Goal: Information Seeking & Learning: Learn about a topic

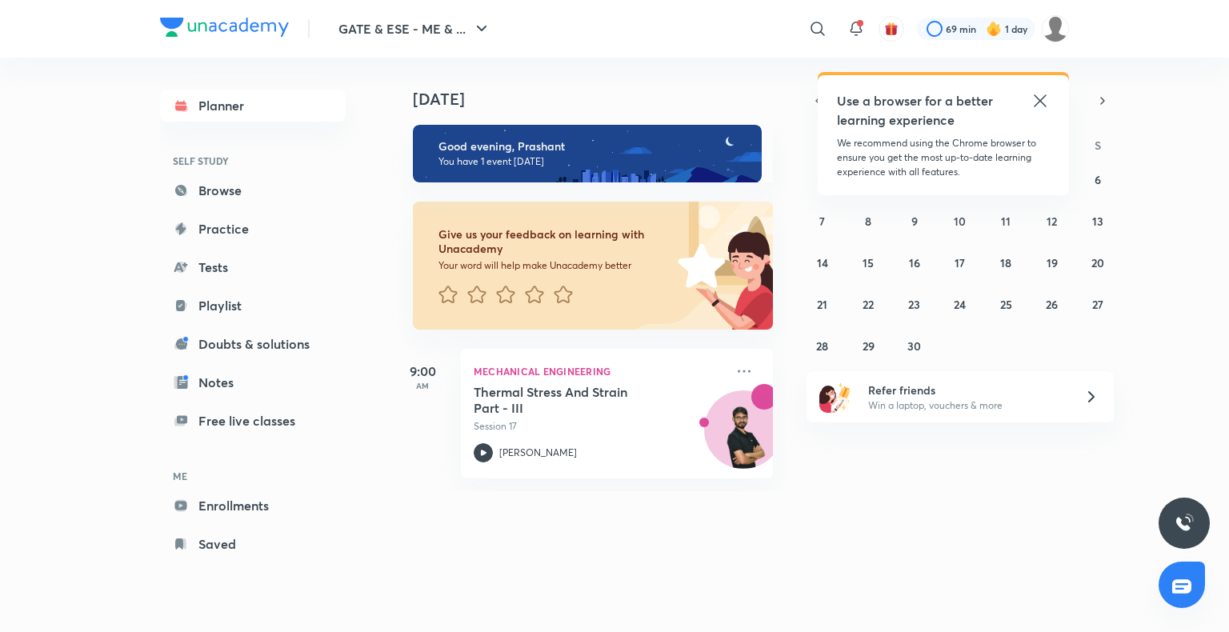
click at [1040, 104] on icon at bounding box center [1039, 100] width 19 height 19
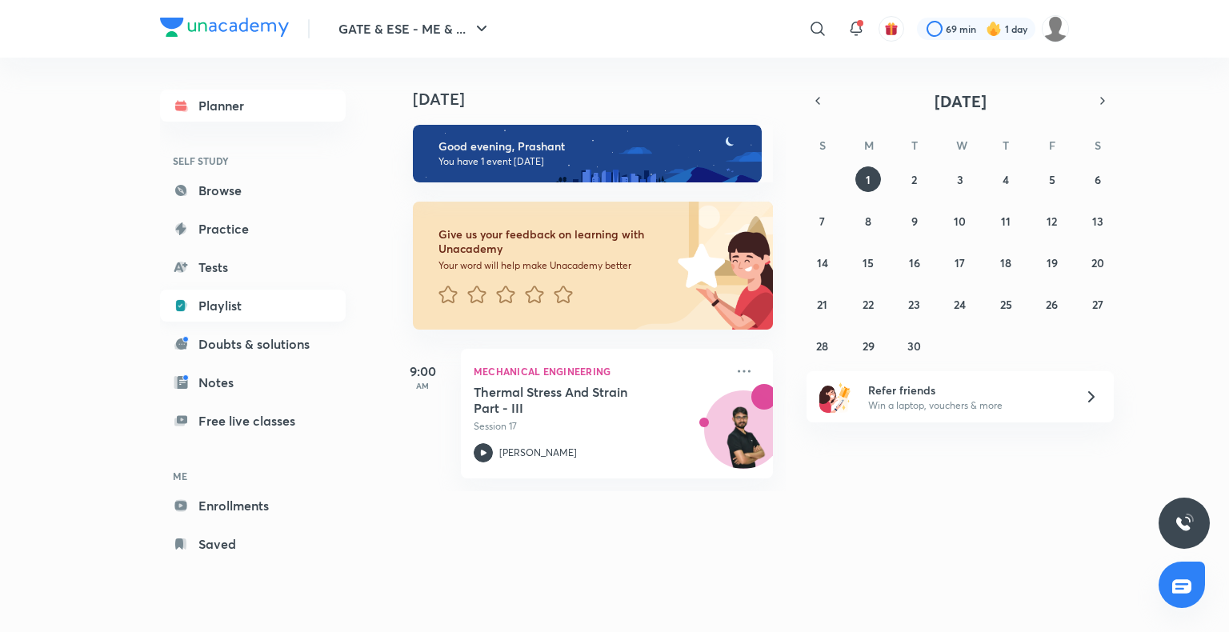
click at [213, 311] on link "Playlist" at bounding box center [253, 306] width 186 height 32
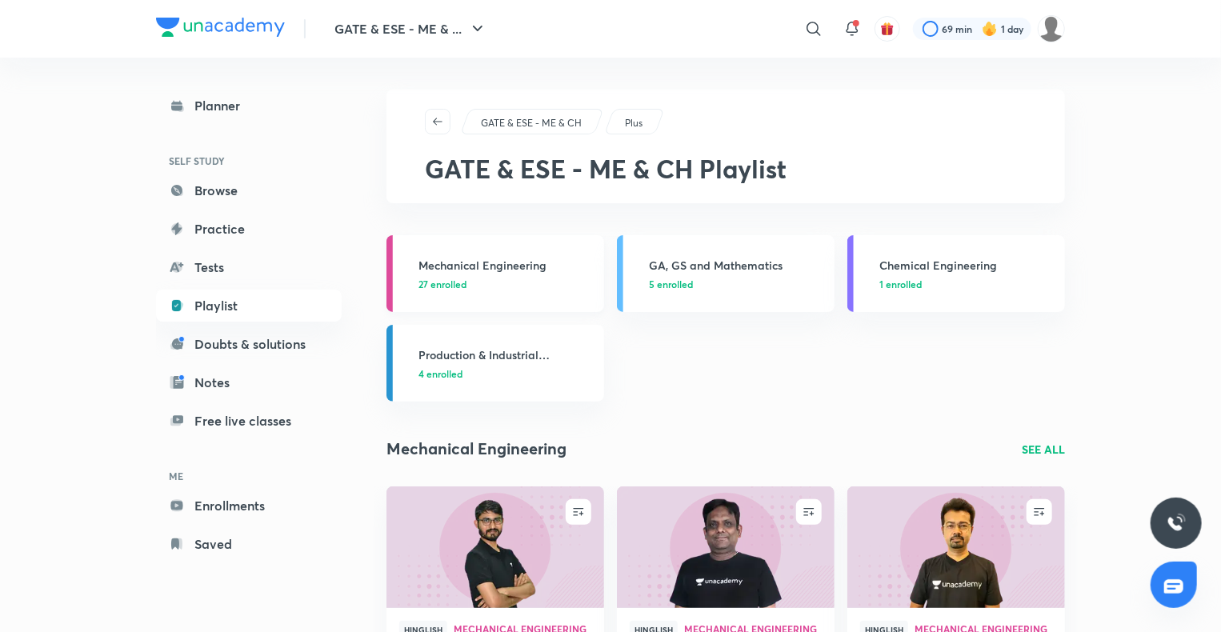
click at [520, 280] on p "27 enrolled" at bounding box center [506, 284] width 176 height 14
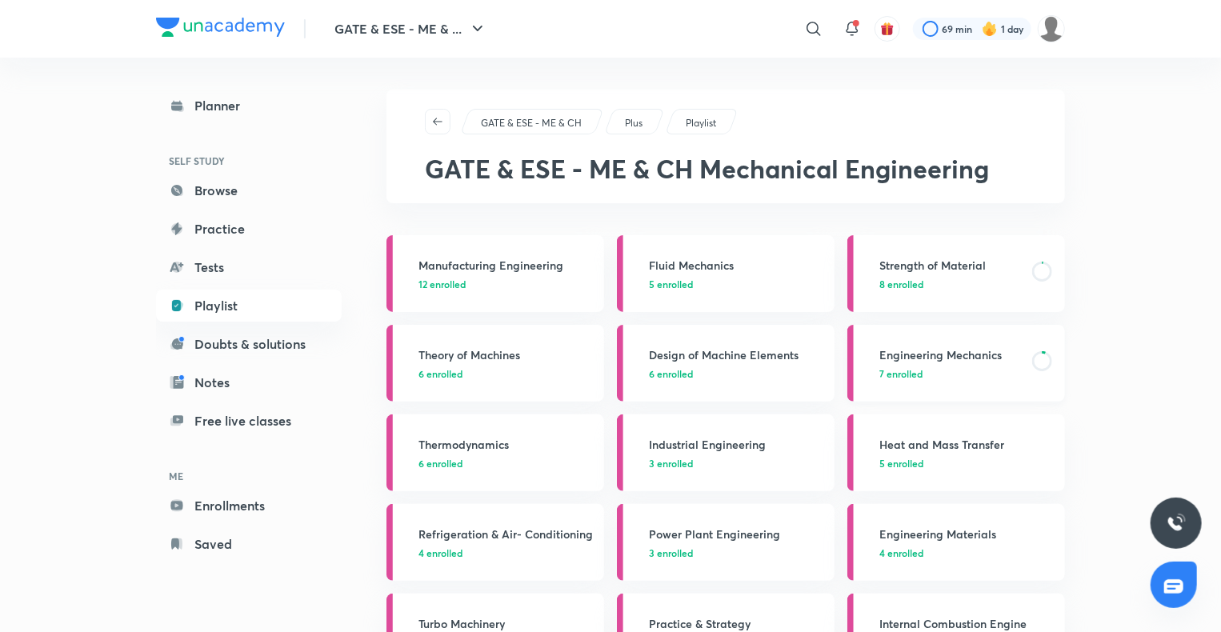
click at [910, 358] on h3 "Engineering Mechanics" at bounding box center [950, 354] width 143 height 17
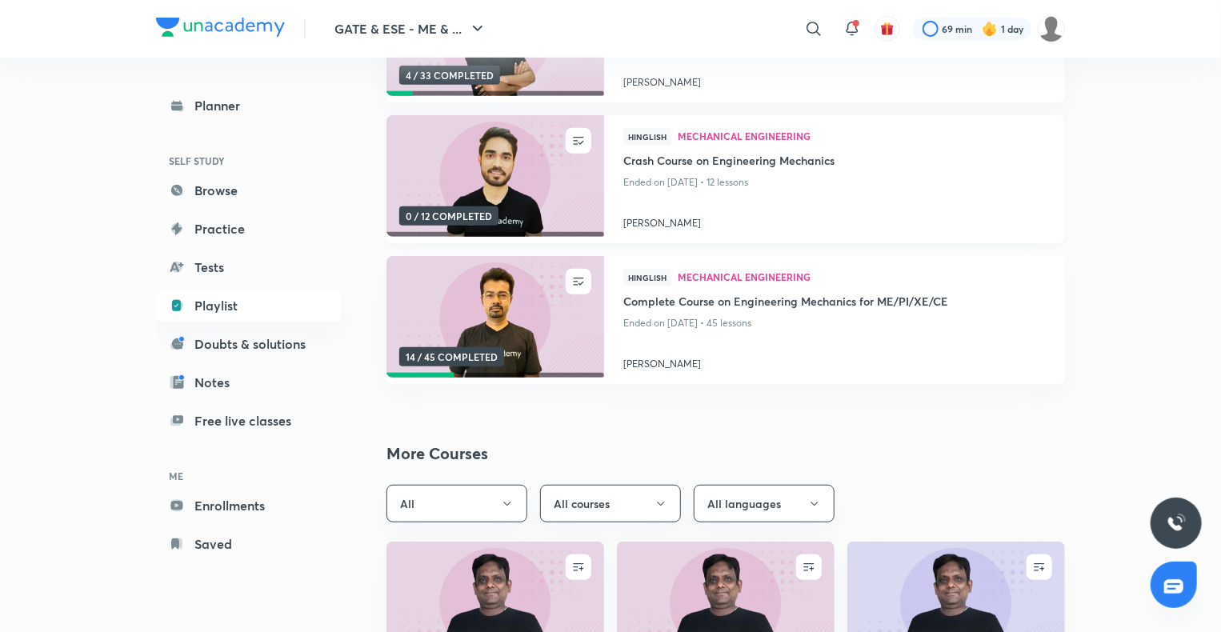
scroll to position [314, 0]
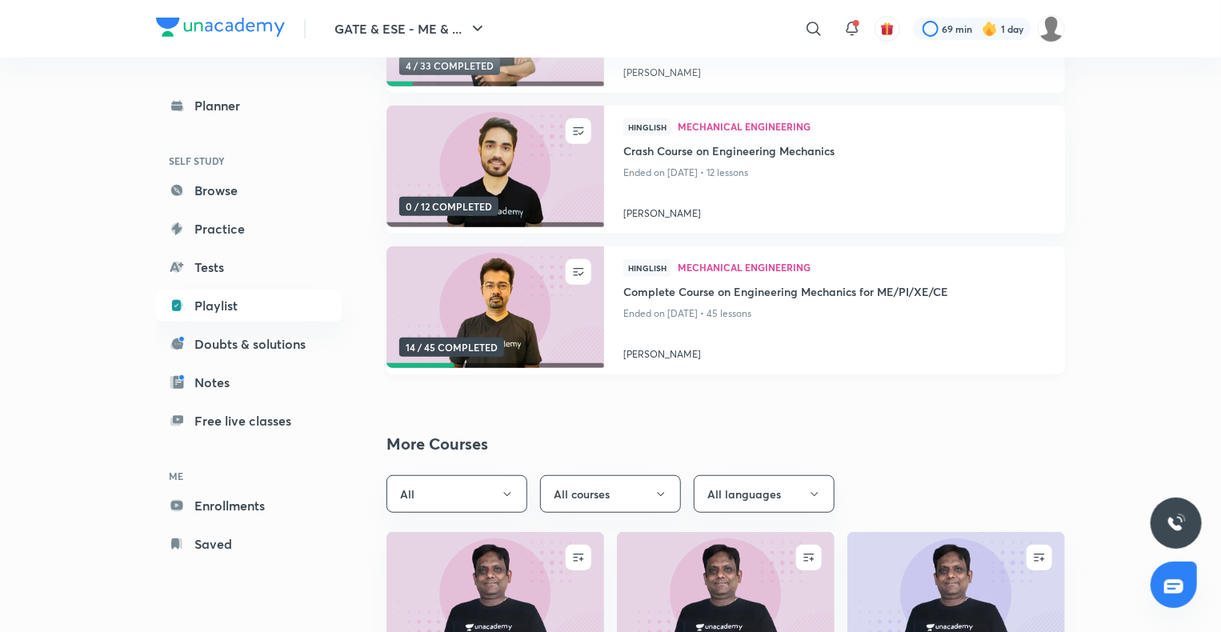
click at [516, 331] on img at bounding box center [495, 308] width 222 height 124
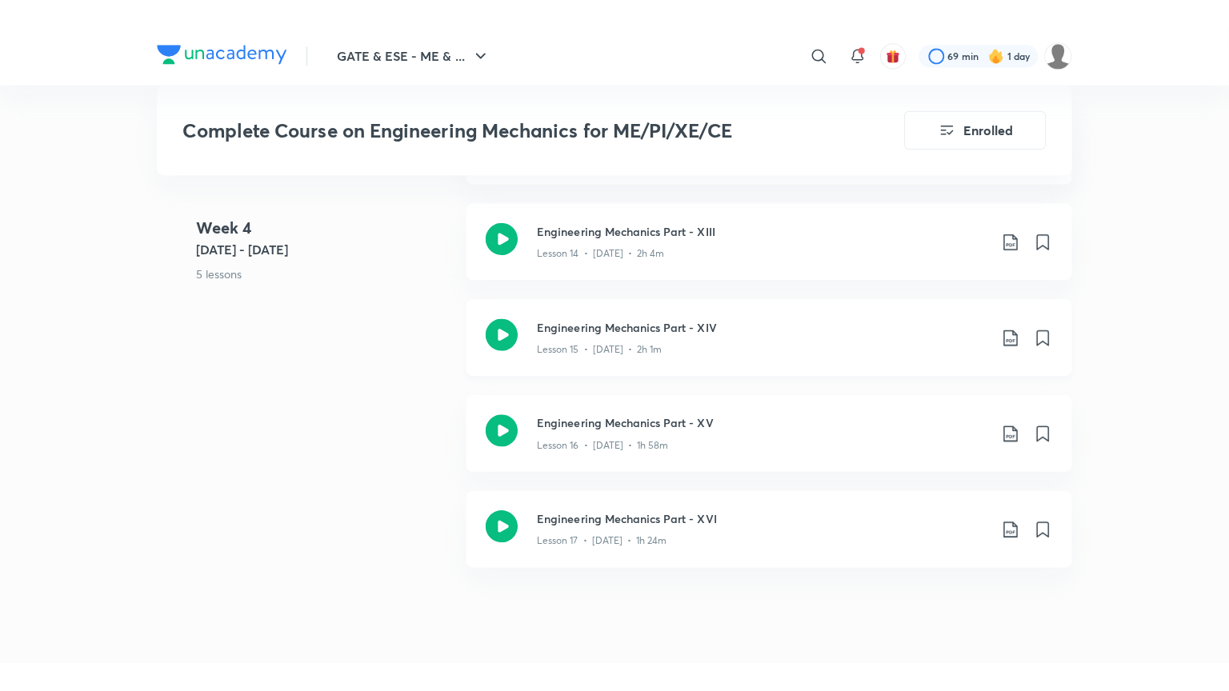
scroll to position [2445, 0]
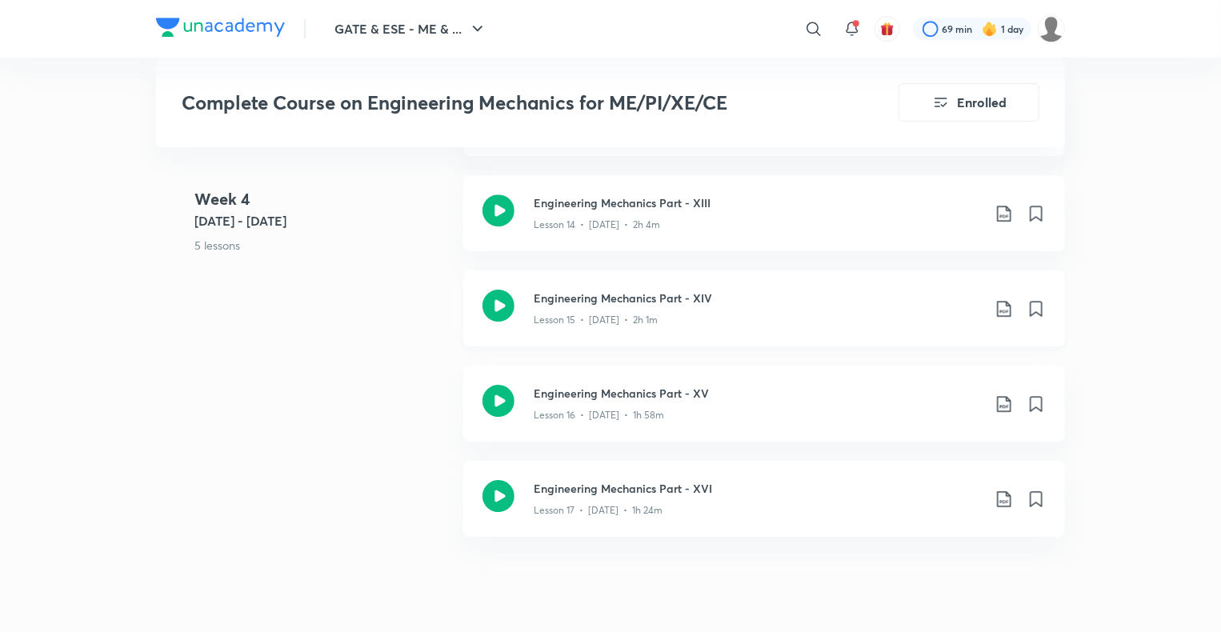
click at [498, 311] on icon at bounding box center [498, 306] width 32 height 32
click at [494, 398] on icon at bounding box center [498, 401] width 32 height 32
